Goal: Task Accomplishment & Management: Complete application form

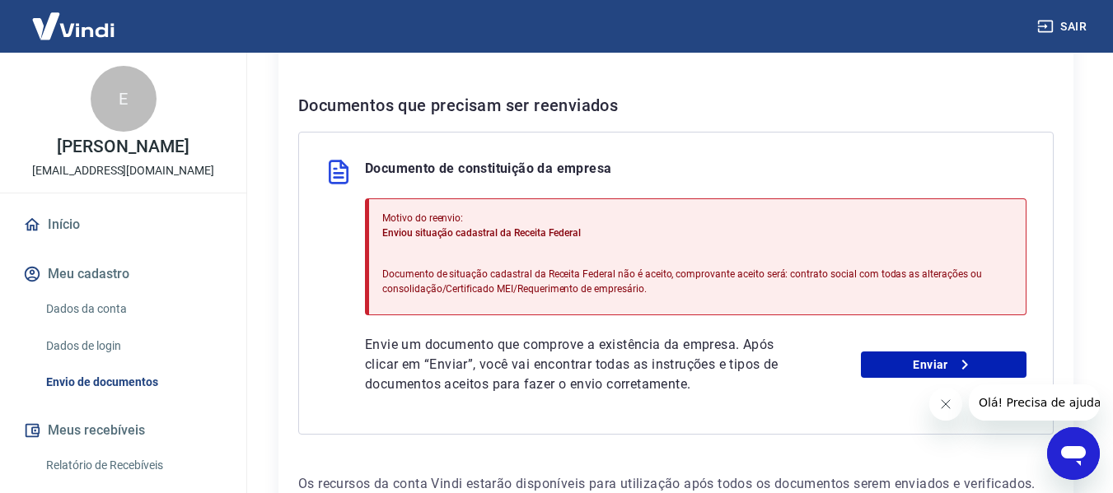
scroll to position [441, 0]
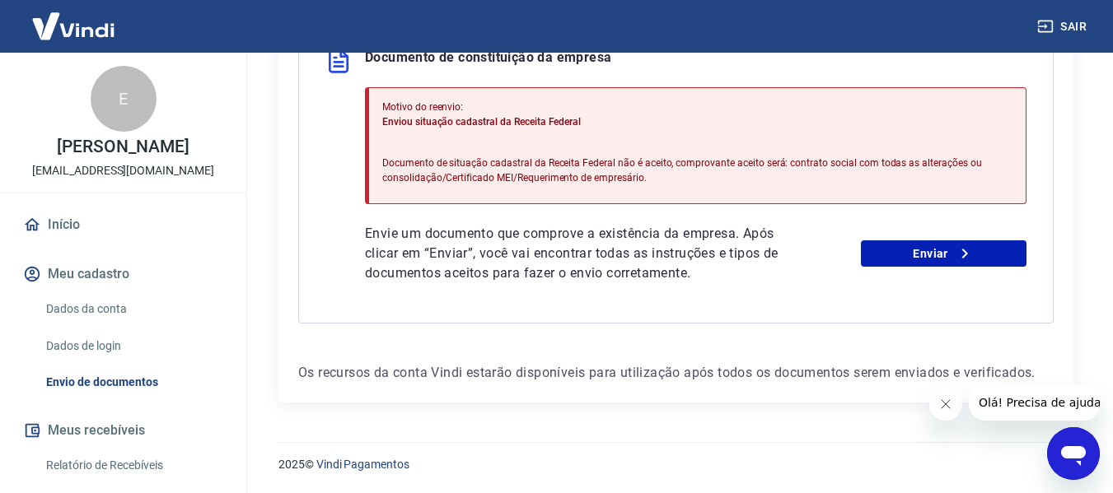
click at [989, 270] on div "Envie um documento que comprove a existência da empresa. Após clicar em “Enviar…" at bounding box center [695, 253] width 661 height 59
click at [989, 260] on link "Enviar" at bounding box center [944, 254] width 166 height 26
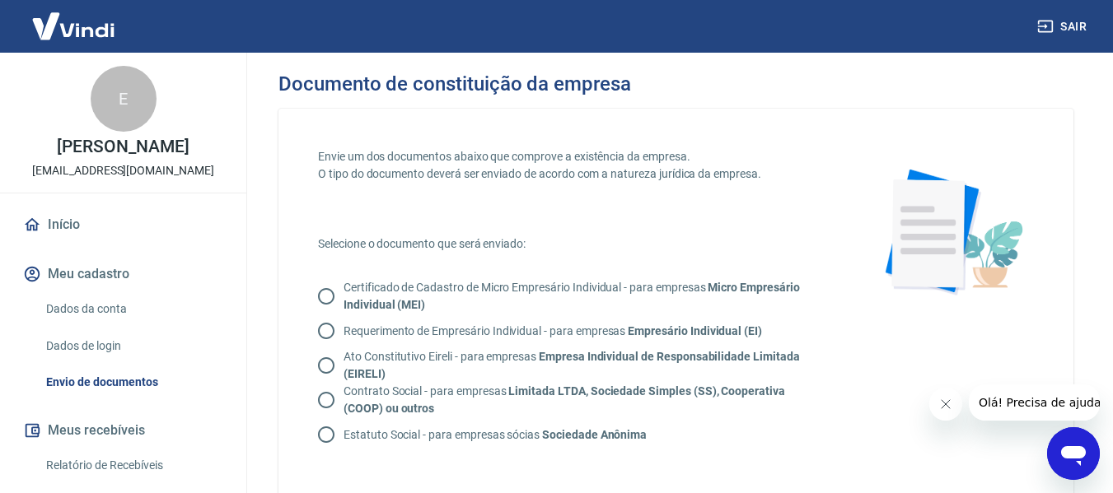
scroll to position [82, 0]
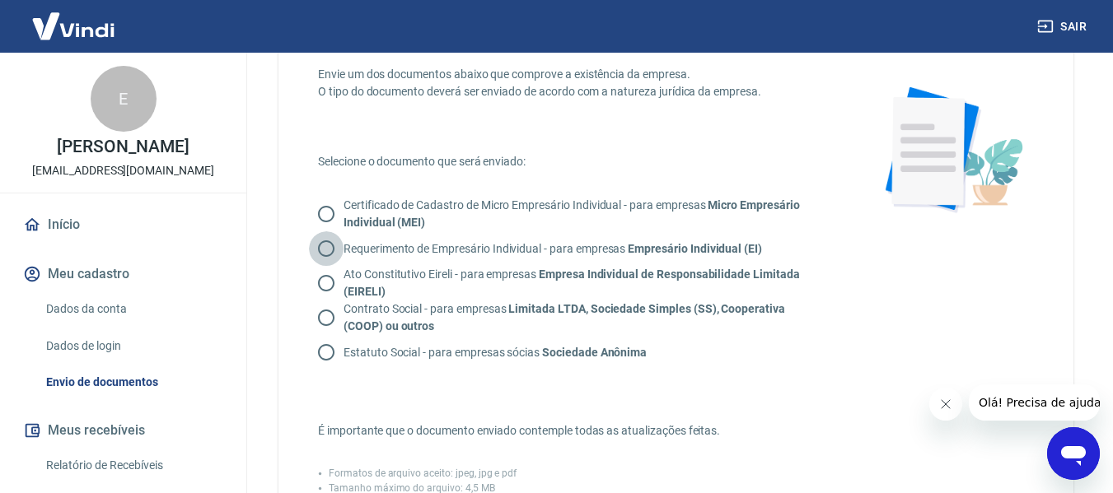
click at [332, 245] on input "Requerimento de Empresário Individual - para empresas Empresário Individual (EI)" at bounding box center [326, 248] width 35 height 35
radio input "true"
click at [323, 285] on input "Ato Constitutivo Eireli - para empresas Empresa Individual de Responsabilidade …" at bounding box center [326, 283] width 35 height 35
radio input "true"
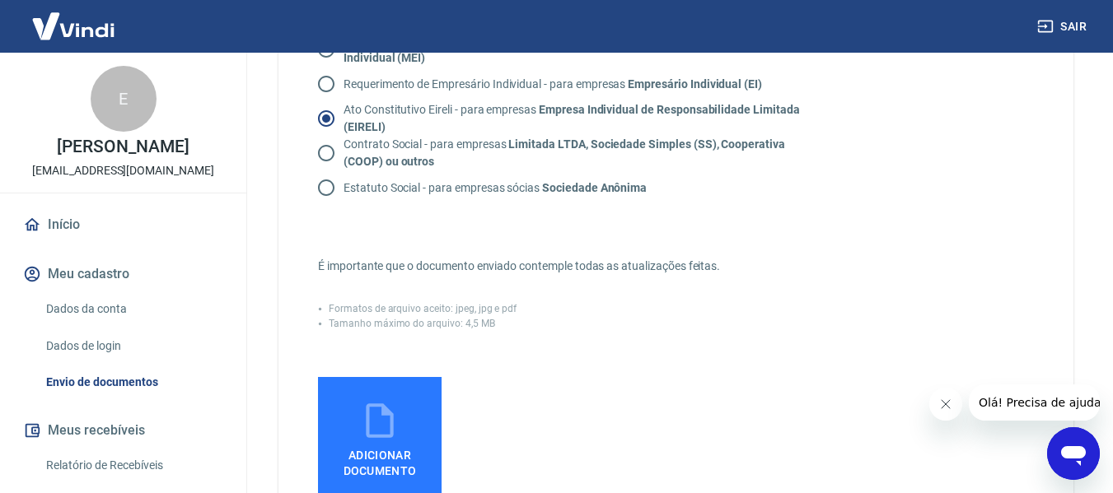
scroll to position [165, 0]
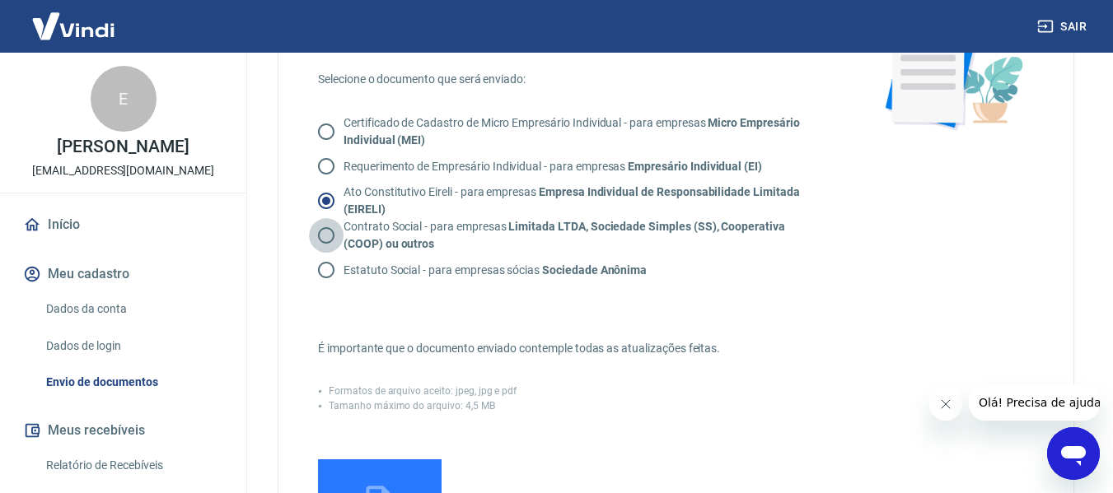
click at [328, 234] on input "Contrato Social - para empresas Limitada LTDA, Sociedade Simples (SS), Cooperat…" at bounding box center [326, 235] width 35 height 35
radio input "true"
click at [327, 264] on input "Estatuto Social - para empresas sócias Sociedade Anônima" at bounding box center [326, 270] width 35 height 35
radio input "true"
click at [330, 119] on input "Certificado de Cadastro de Micro Empresário Individual - para empresas Micro Em…" at bounding box center [326, 131] width 35 height 35
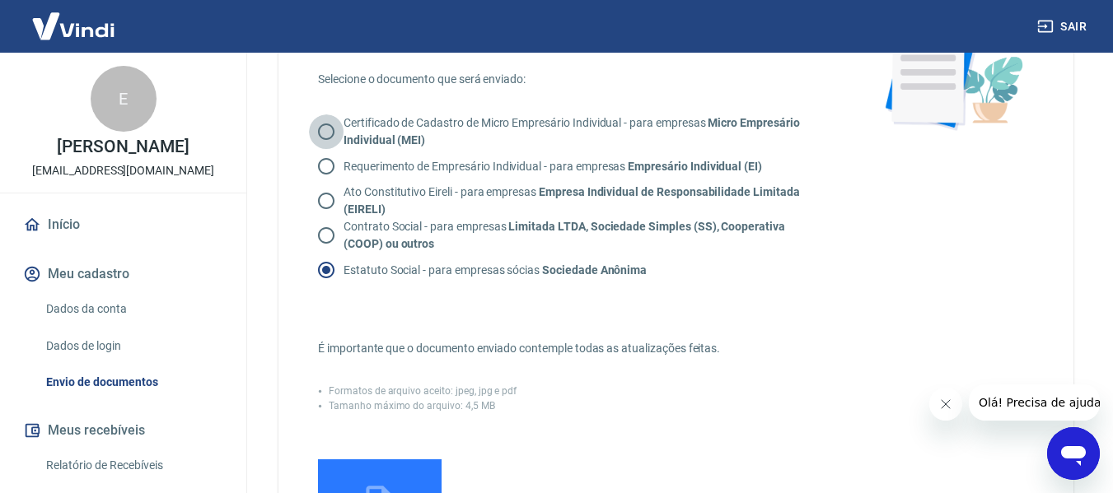
radio input "true"
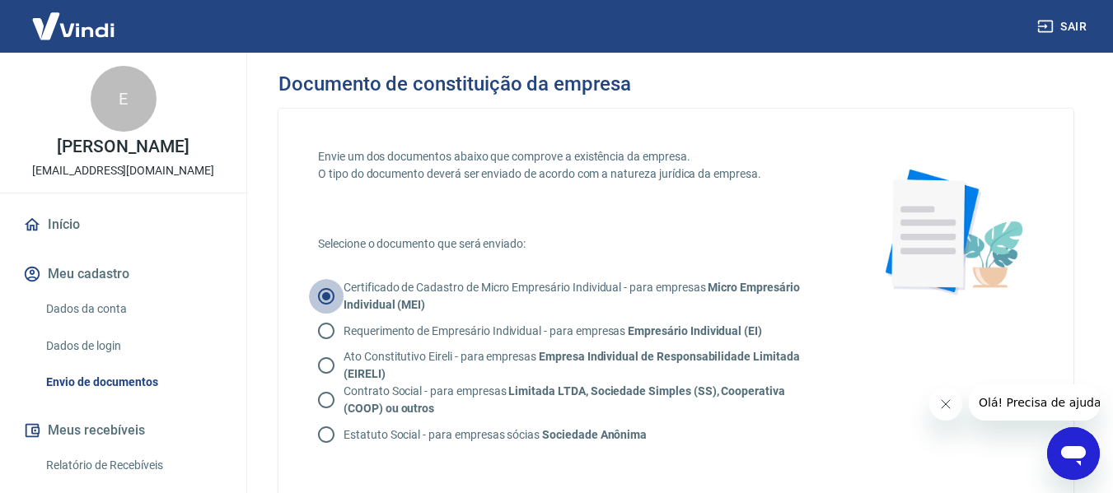
drag, startPoint x: 327, startPoint y: 304, endPoint x: 327, endPoint y: 292, distance: 12.4
click at [327, 299] on input "Certificado de Cadastro de Micro Empresário Individual - para empresas Micro Em…" at bounding box center [326, 296] width 35 height 35
click at [327, 292] on input "Certificado de Cadastro de Micro Empresário Individual - para empresas Micro Em…" at bounding box center [326, 296] width 35 height 35
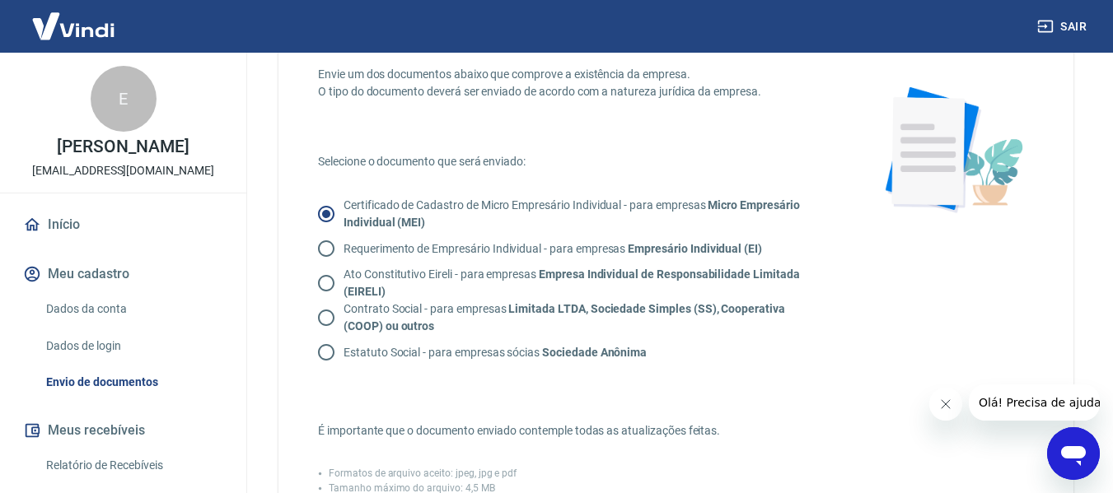
click at [645, 388] on div "Envie um dos documentos abaixo que comprove a existência da empresa. O tipo do …" at bounding box center [574, 389] width 512 height 647
drag, startPoint x: 340, startPoint y: 251, endPoint x: 417, endPoint y: 251, distance: 76.6
click at [416, 251] on label "Requerimento de Empresário Individual - para empresas Empresário Individual (EI)" at bounding box center [535, 248] width 453 height 35
click at [343, 251] on input "Requerimento de Empresário Individual - para empresas Empresário Individual (EI)" at bounding box center [326, 248] width 35 height 35
radio input "true"
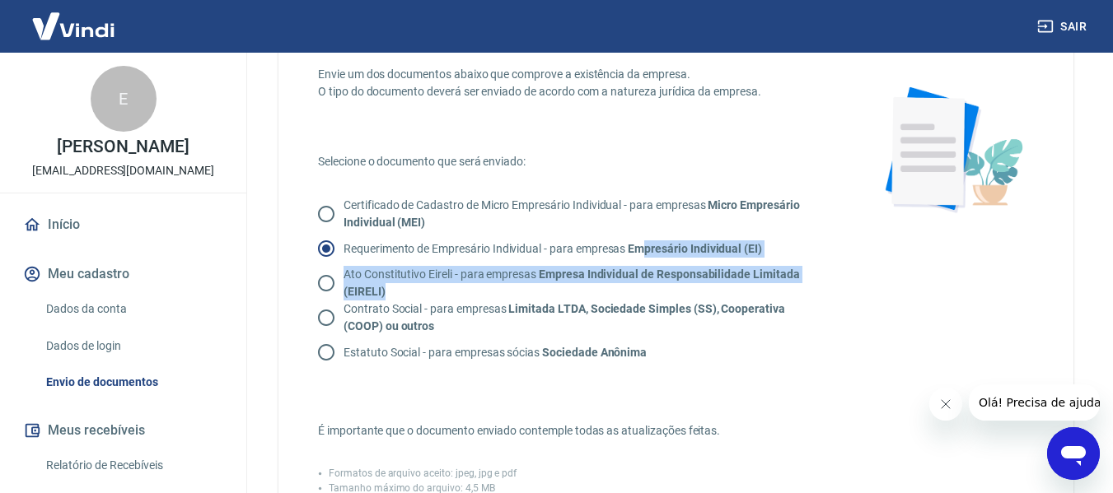
drag, startPoint x: 821, startPoint y: 252, endPoint x: 652, endPoint y: 247, distance: 168.9
click at [652, 247] on div "Certificado de Cadastro de Micro Empresário Individual - para empresas Micro Em…" at bounding box center [574, 283] width 512 height 173
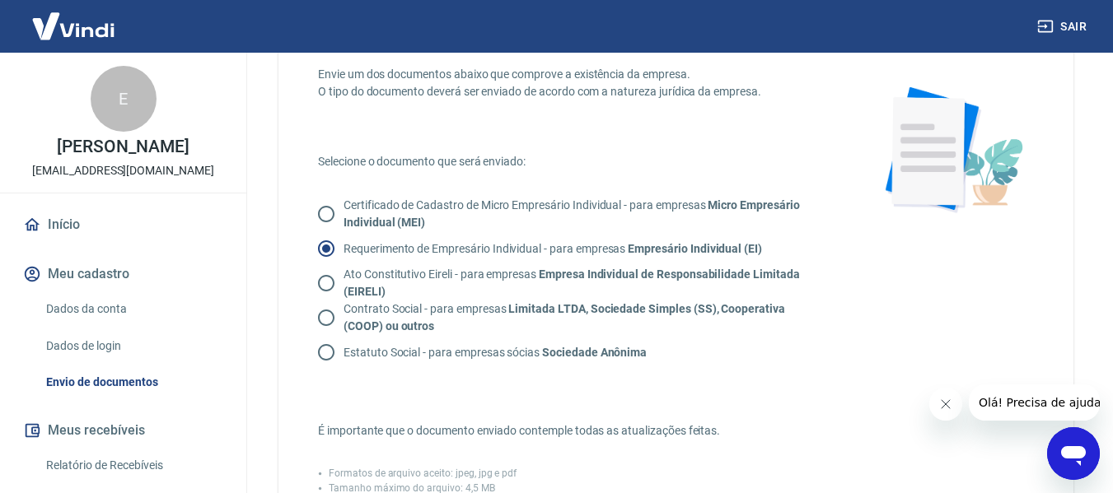
click at [909, 247] on div "Envie um dos documentos abaixo que comprove a existência da empresa. O tipo do …" at bounding box center [676, 389] width 716 height 647
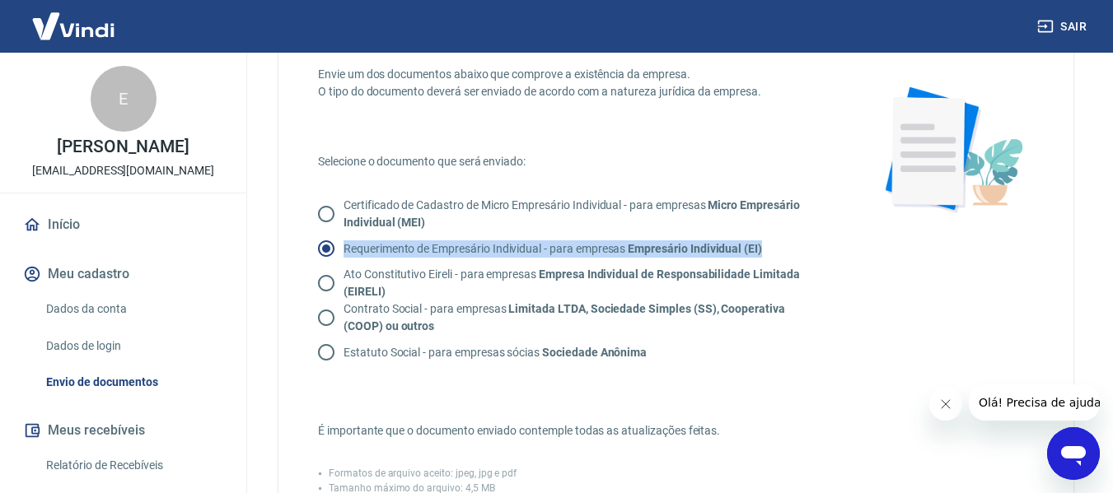
drag, startPoint x: 803, startPoint y: 243, endPoint x: 787, endPoint y: 250, distance: 17.0
click at [787, 250] on div "Certificado de Cadastro de Micro Empresário Individual - para empresas Micro Em…" at bounding box center [574, 283] width 512 height 173
copy div "Micro Empresário Individual (MEI) Requerimento de Empresário Individual - para …"
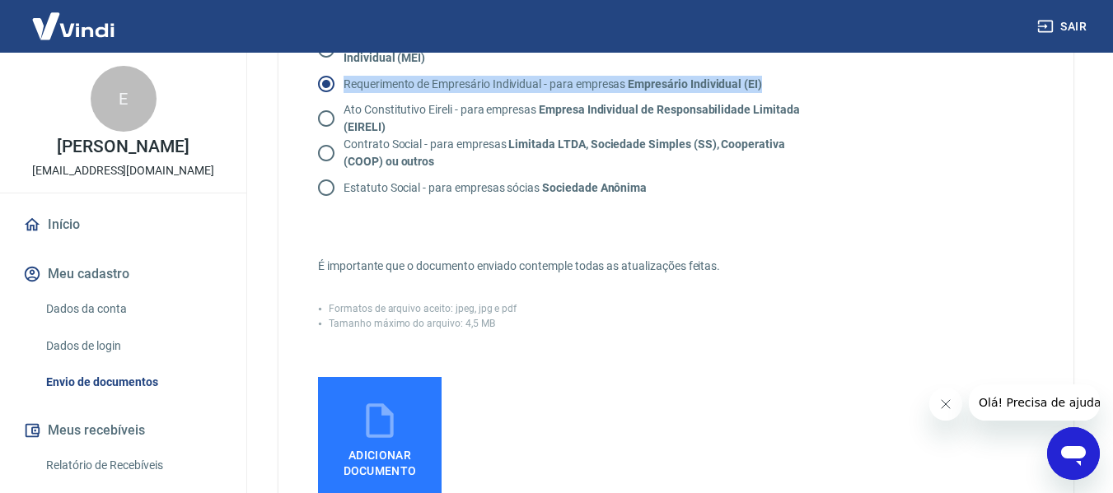
scroll to position [165, 0]
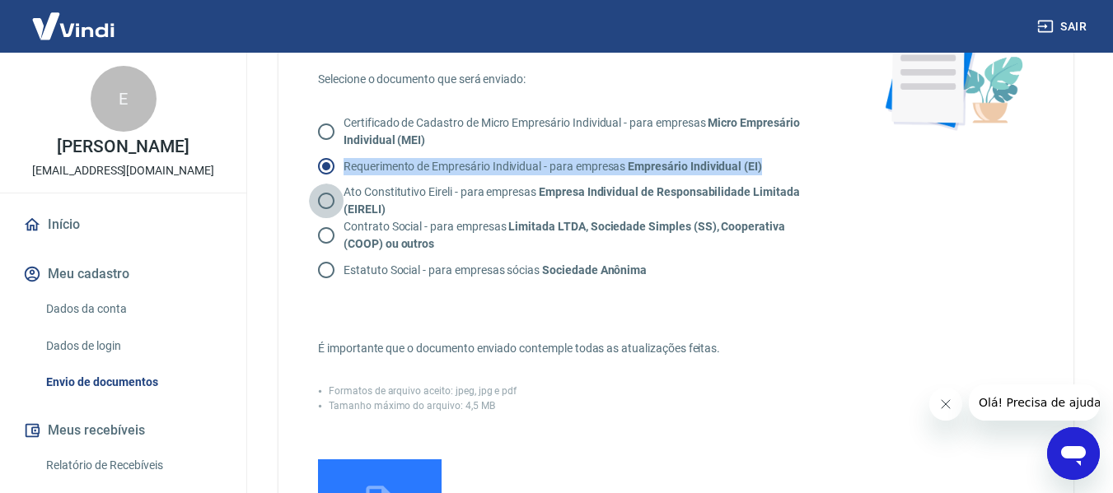
click at [326, 199] on input "Ato Constitutivo Eireli - para empresas Empresa Individual de Responsabilidade …" at bounding box center [326, 201] width 35 height 35
radio input "true"
click at [332, 171] on input "Requerimento de Empresário Individual - para empresas Empresário Individual (EI)" at bounding box center [326, 166] width 35 height 35
radio input "true"
click at [331, 134] on input "Certificado de Cadastro de Micro Empresário Individual - para empresas Micro Em…" at bounding box center [326, 131] width 35 height 35
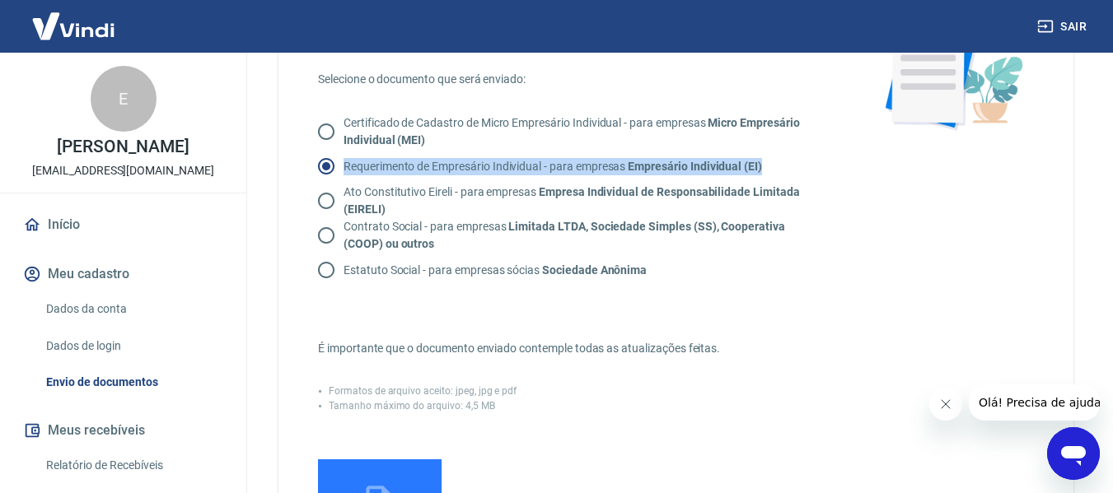
radio input "true"
click at [381, 160] on p "Requerimento de Empresário Individual - para empresas Empresário Individual (EI)" at bounding box center [552, 166] width 418 height 17
click at [343, 160] on input "Requerimento de Empresário Individual - para empresas Empresário Individual (EI)" at bounding box center [326, 166] width 35 height 35
radio input "true"
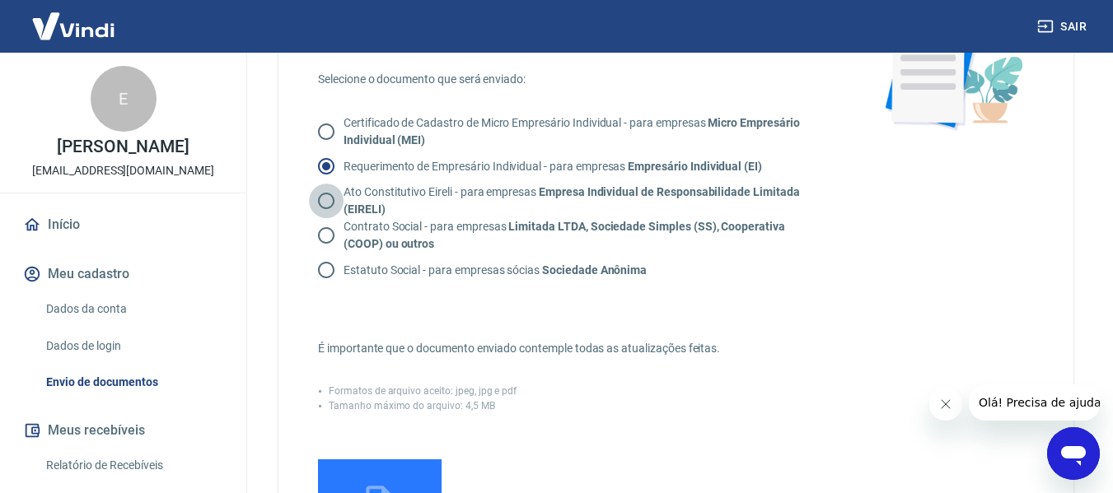
click at [325, 207] on input "Ato Constitutivo Eireli - para empresas Empresa Individual de Responsabilidade …" at bounding box center [326, 201] width 35 height 35
radio input "true"
click at [323, 133] on input "Certificado de Cadastro de Micro Empresário Individual - para empresas Micro Em…" at bounding box center [326, 131] width 35 height 35
radio input "true"
click at [330, 167] on input "Requerimento de Empresário Individual - para empresas Empresário Individual (EI)" at bounding box center [326, 166] width 35 height 35
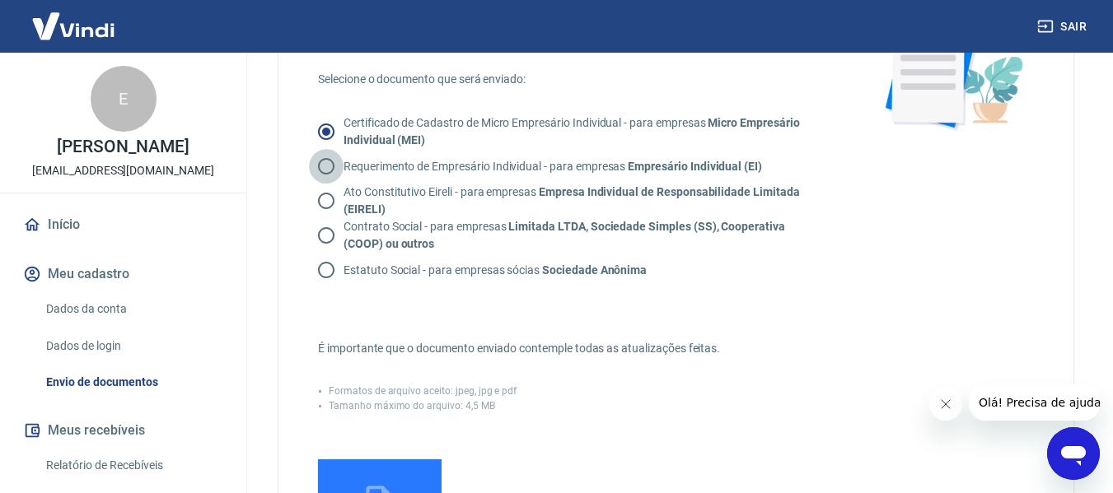
radio input "true"
drag, startPoint x: 345, startPoint y: 166, endPoint x: 390, endPoint y: 166, distance: 45.3
click at [390, 166] on p "Requerimento de Empresário Individual - para empresas Empresário Individual (EI)" at bounding box center [552, 166] width 418 height 17
click at [333, 136] on input "Certificado de Cadastro de Micro Empresário Individual - para empresas Micro Em…" at bounding box center [326, 131] width 35 height 35
radio input "true"
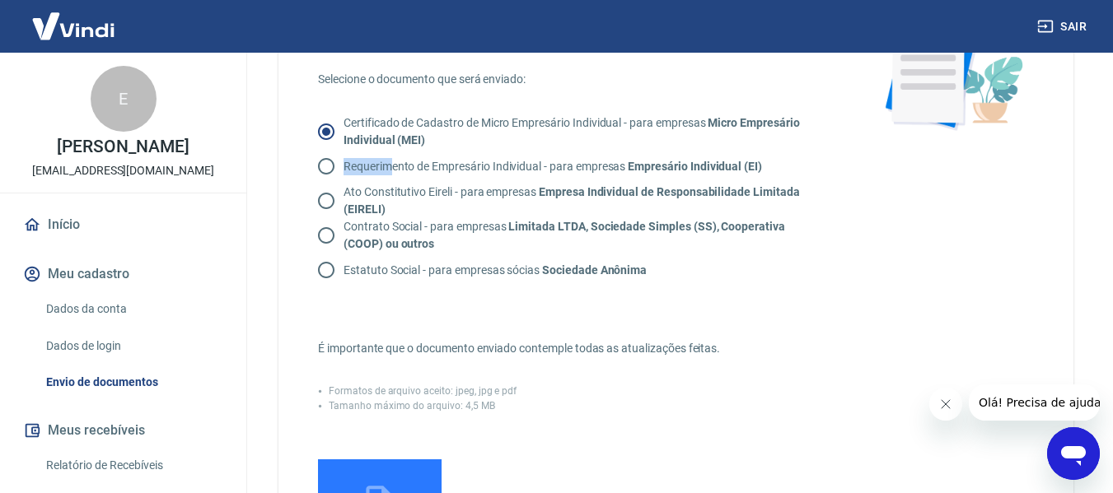
click at [358, 166] on p "Requerimento de Empresário Individual - para empresas Empresário Individual (EI)" at bounding box center [552, 166] width 418 height 17
click at [343, 166] on input "Requerimento de Empresário Individual - para empresas Empresário Individual (EI)" at bounding box center [326, 166] width 35 height 35
radio input "true"
click at [324, 132] on input "Certificado de Cadastro de Micro Empresário Individual - para empresas Micro Em…" at bounding box center [326, 131] width 35 height 35
radio input "true"
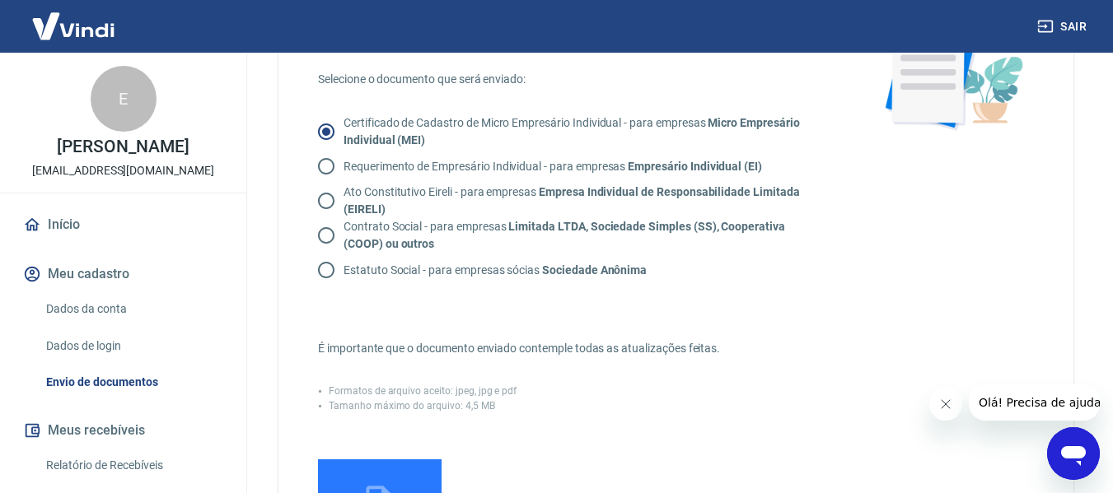
scroll to position [494, 0]
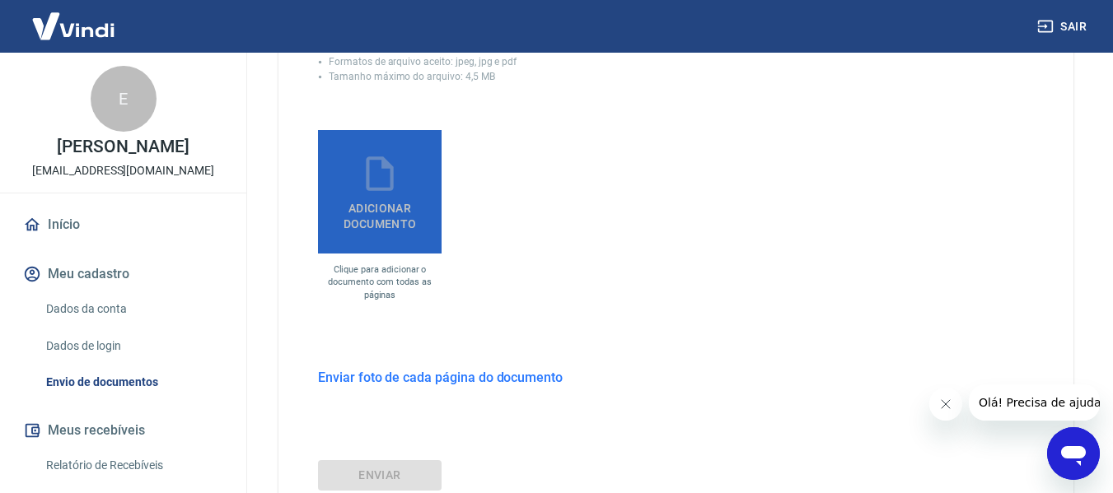
click at [353, 219] on span "Adicionar documento" at bounding box center [380, 212] width 110 height 37
click at [0, 0] on input "Adicionar documento" at bounding box center [0, 0] width 0 height 0
click at [377, 194] on span "Adicionar documento" at bounding box center [380, 212] width 110 height 37
click at [0, 0] on input "Adicionar documento" at bounding box center [0, 0] width 0 height 0
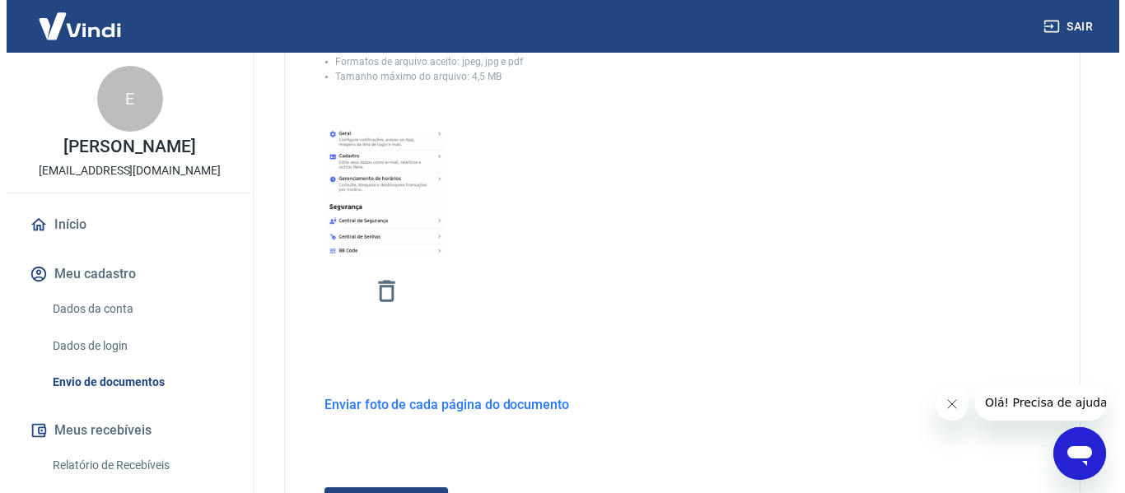
scroll to position [649, 0]
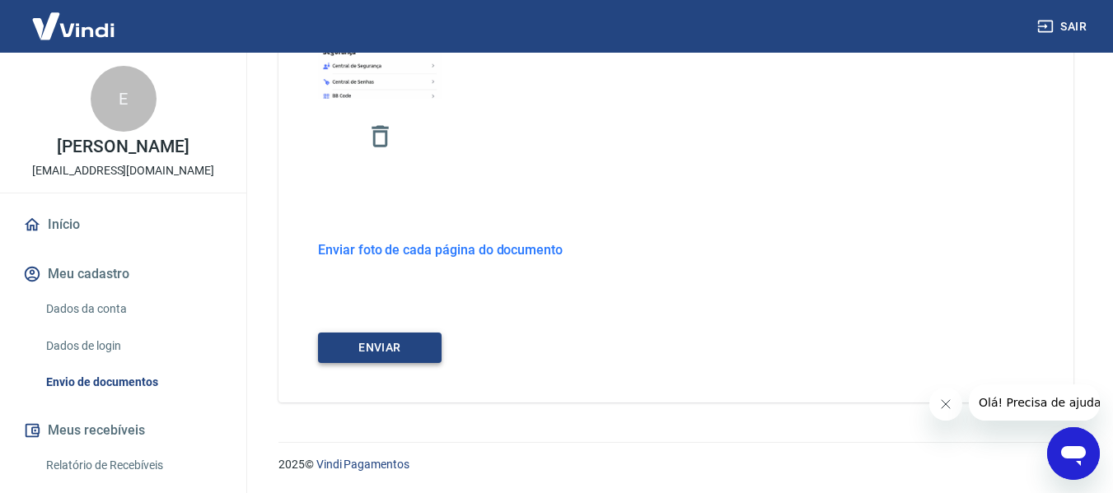
click at [375, 342] on button "ENVIAR" at bounding box center [380, 348] width 124 height 30
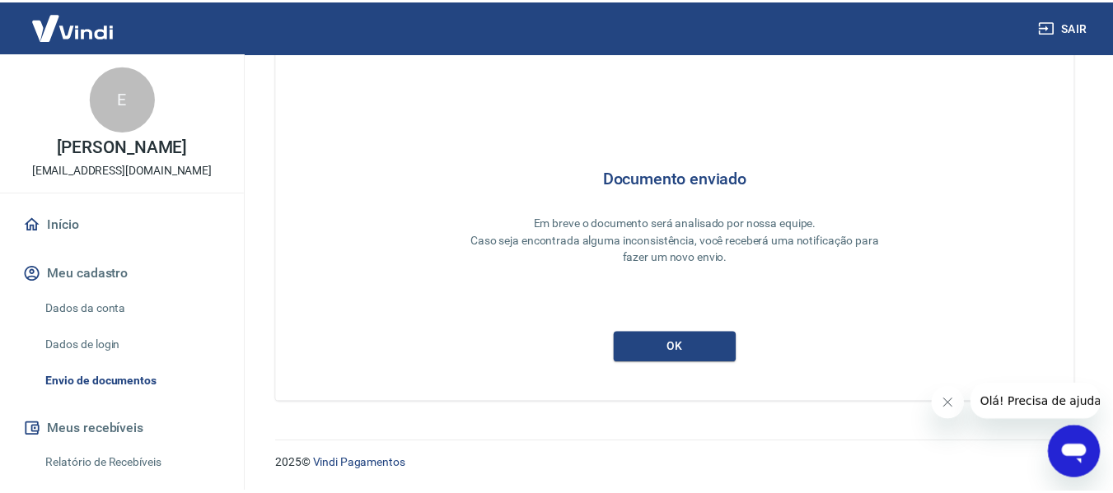
scroll to position [78, 0]
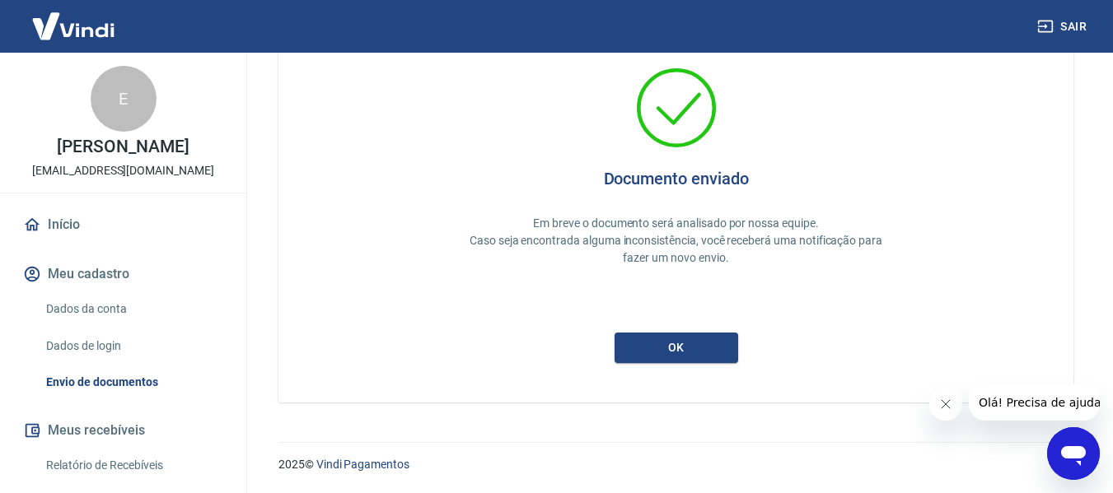
click at [667, 372] on div "Documento enviado Em breve o documento será analisado por nossa equipe. Caso se…" at bounding box center [675, 204] width 795 height 395
click at [678, 347] on button "ok" at bounding box center [676, 348] width 124 height 30
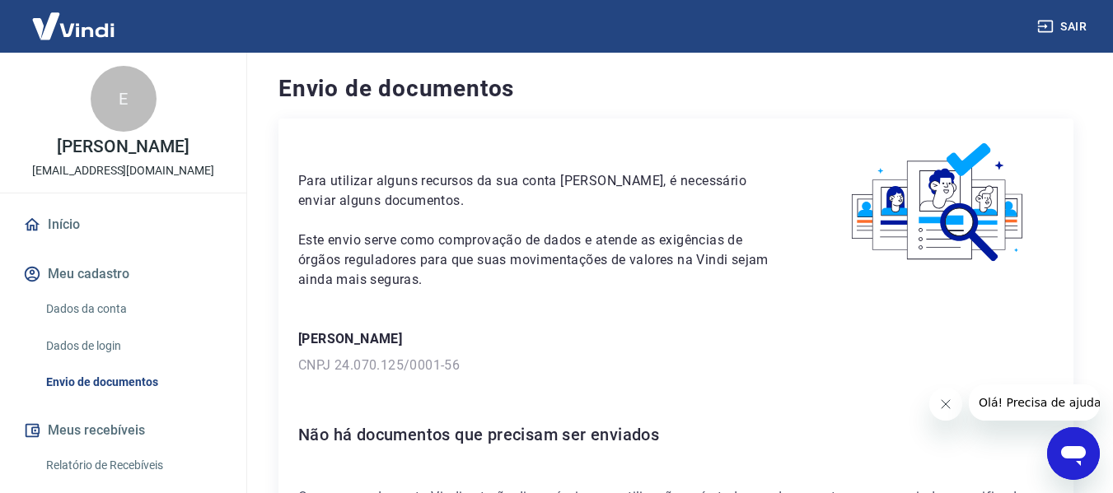
click at [1052, 453] on button "Abrir janela de mensagens" at bounding box center [1073, 453] width 53 height 53
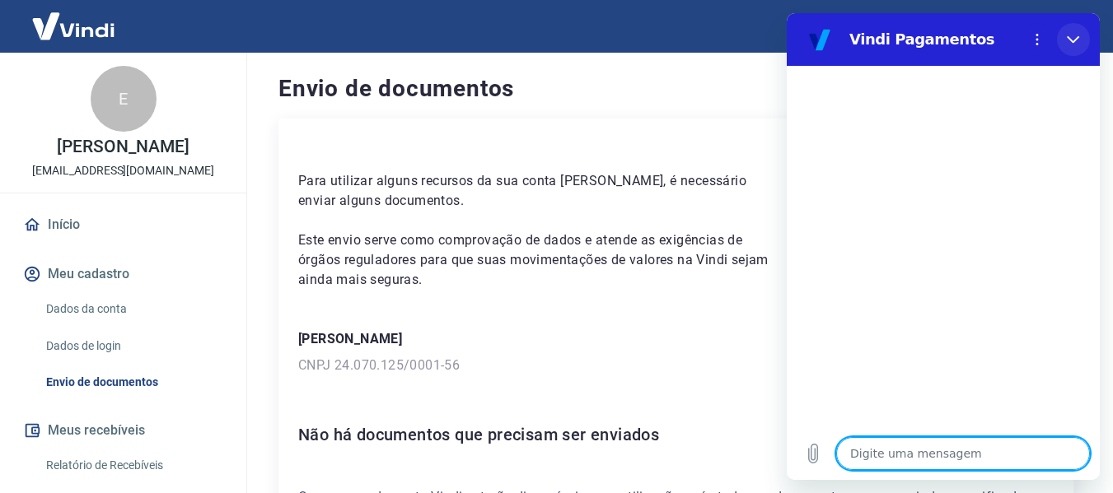
click at [1073, 36] on icon "Fechar" at bounding box center [1073, 39] width 13 height 13
type textarea "x"
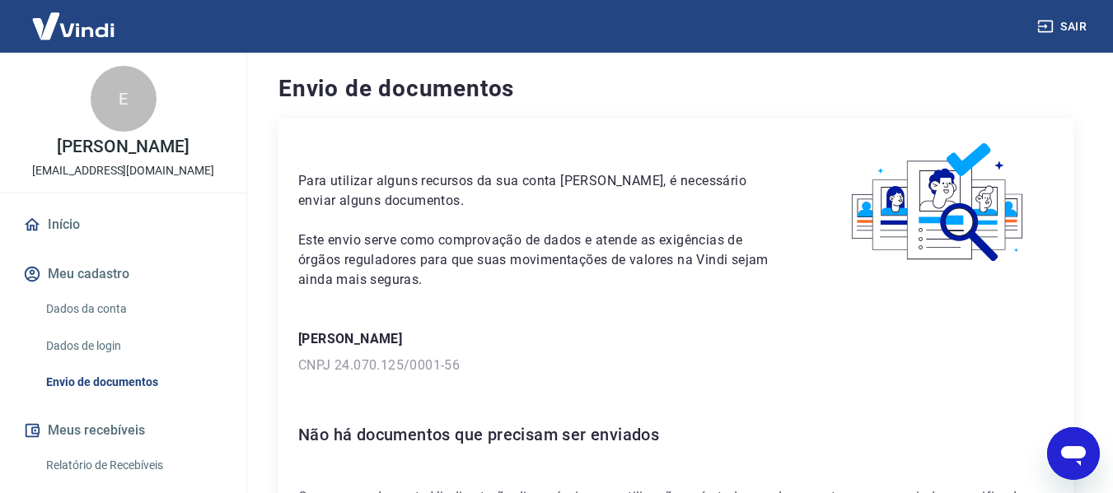
click at [704, 306] on div "Para utilizar alguns recursos da sua conta Vindi, é necessário enviar alguns do…" at bounding box center [675, 323] width 795 height 409
click at [63, 25] on img at bounding box center [73, 26] width 107 height 50
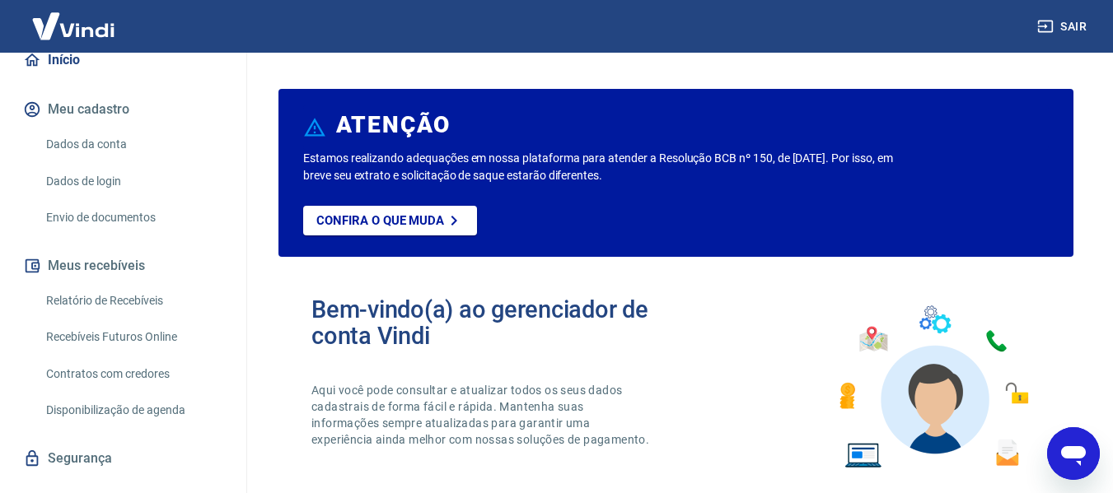
scroll to position [215, 0]
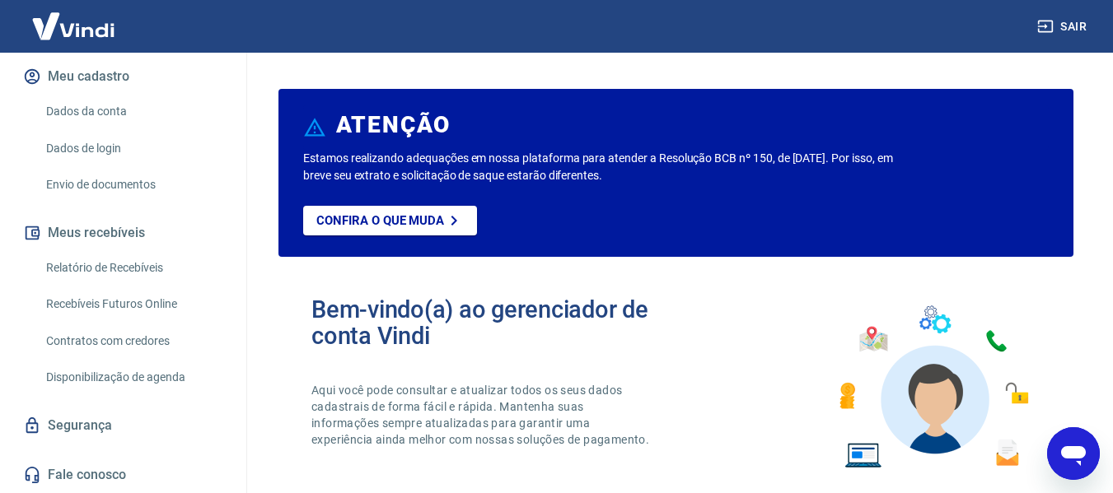
drag, startPoint x: 231, startPoint y: 275, endPoint x: 228, endPoint y: 263, distance: 12.6
click at [228, 263] on div "Início Meu cadastro Dados da conta Dados de login Envio de documentos Meus rece…" at bounding box center [123, 251] width 246 height 484
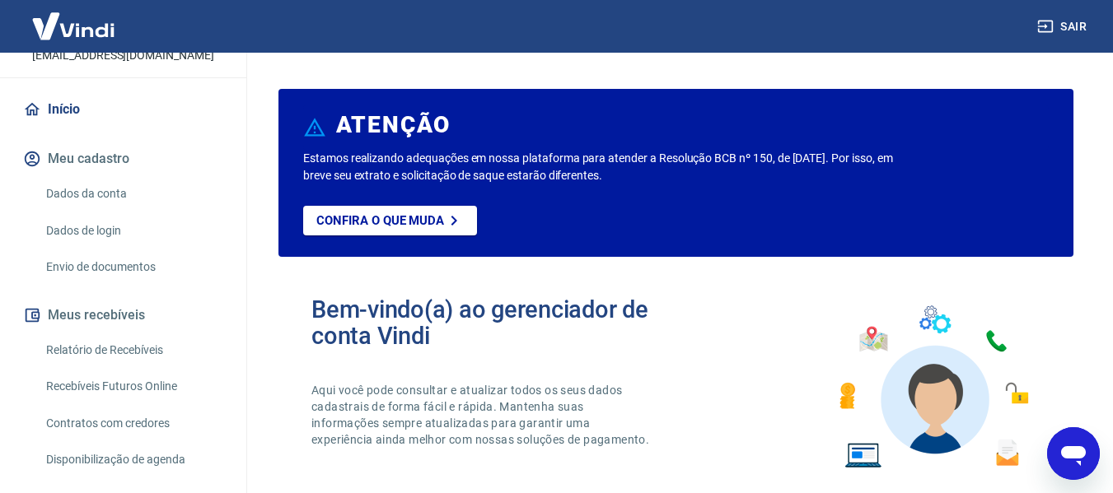
scroll to position [22, 0]
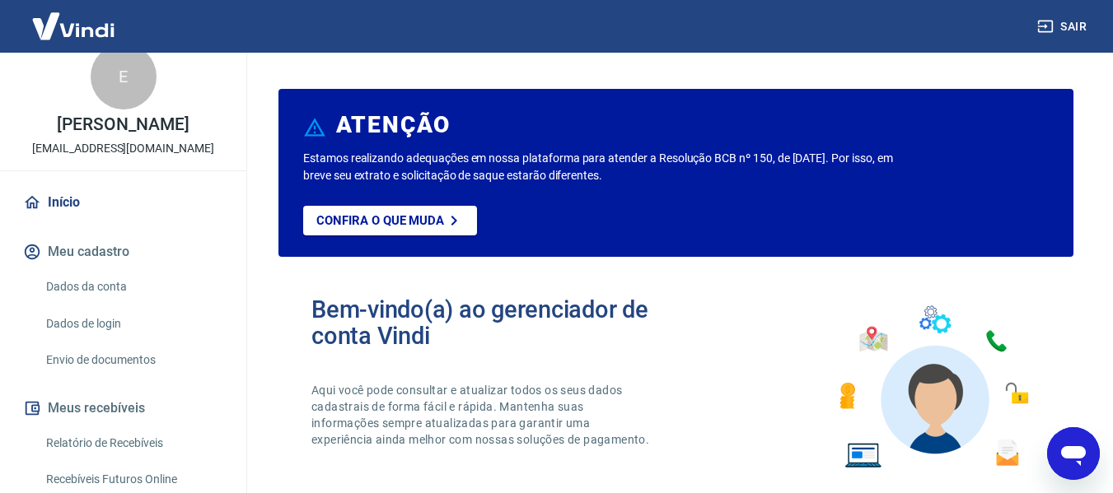
click at [75, 219] on link "Início" at bounding box center [123, 203] width 207 height 36
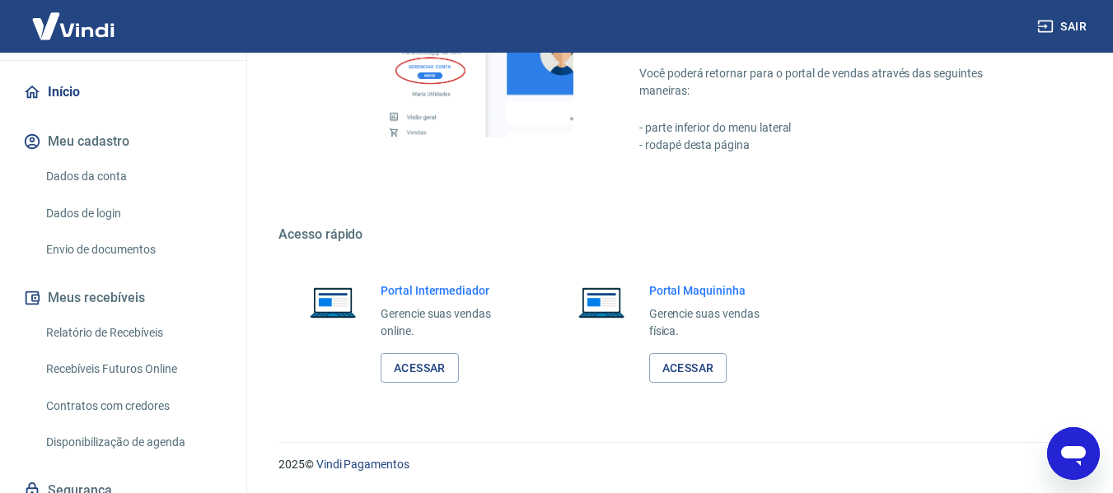
scroll to position [0, 0]
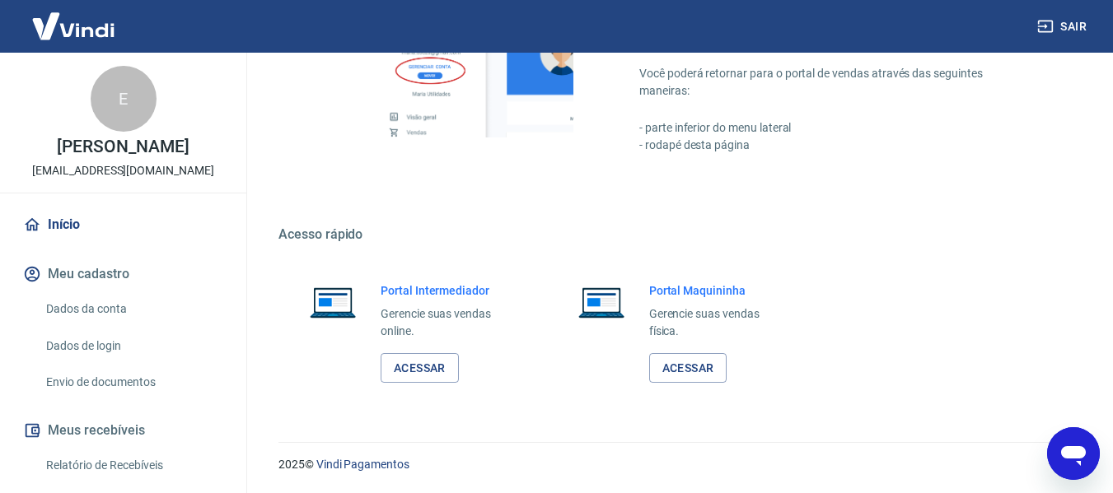
click at [68, 243] on link "Início" at bounding box center [123, 225] width 207 height 36
